Goal: Information Seeking & Learning: Compare options

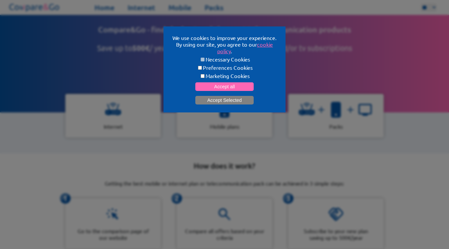
click at [206, 100] on button "Accept Selected" at bounding box center [224, 100] width 58 height 9
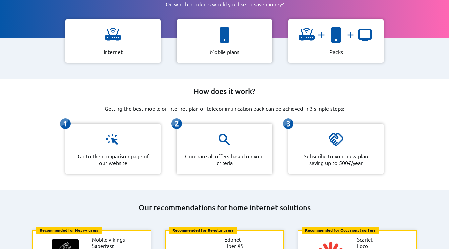
scroll to position [92, 0]
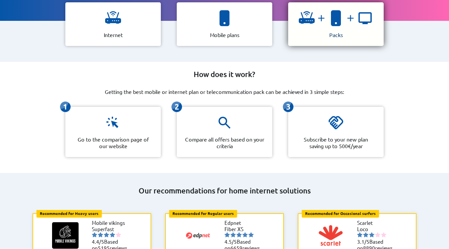
click at [316, 28] on div at bounding box center [335, 20] width 74 height 21
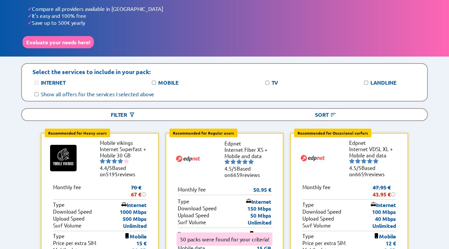
scroll to position [35, 0]
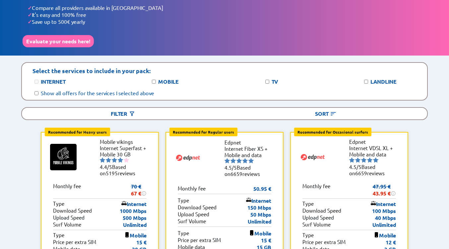
click at [271, 78] on label "TV" at bounding box center [274, 81] width 6 height 7
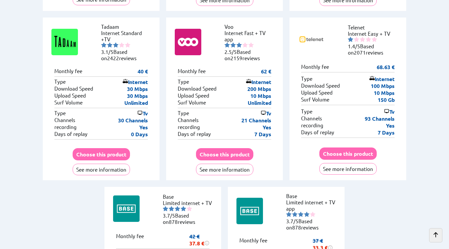
scroll to position [1524, 0]
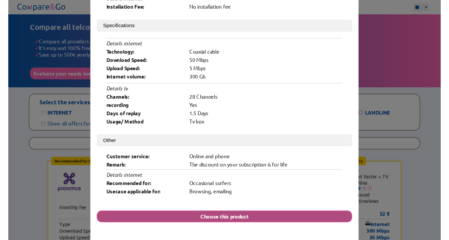
scroll to position [147, 0]
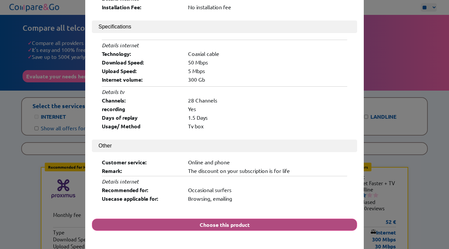
click at [226, 219] on button "Choose this product" at bounding box center [224, 225] width 265 height 12
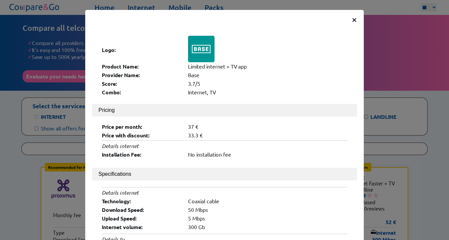
scroll to position [0, 0]
click at [353, 19] on span "×" at bounding box center [354, 19] width 6 height 12
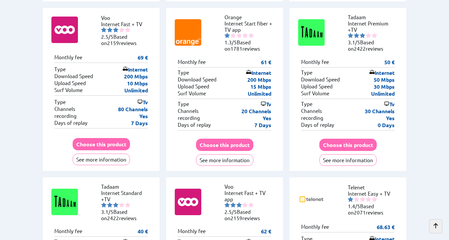
scroll to position [1358, 0]
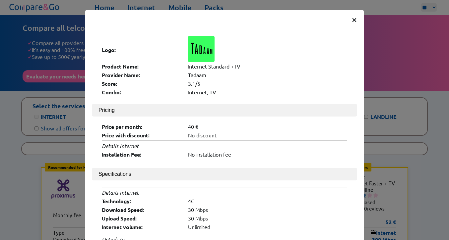
scroll to position [0, 0]
click at [353, 20] on span "×" at bounding box center [354, 19] width 6 height 12
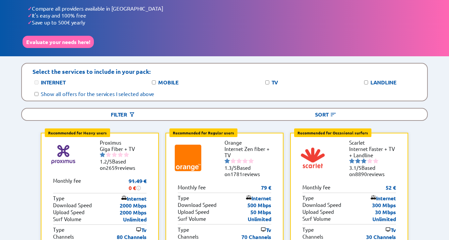
scroll to position [32, 0]
